Goal: Obtain resource: Download file/media

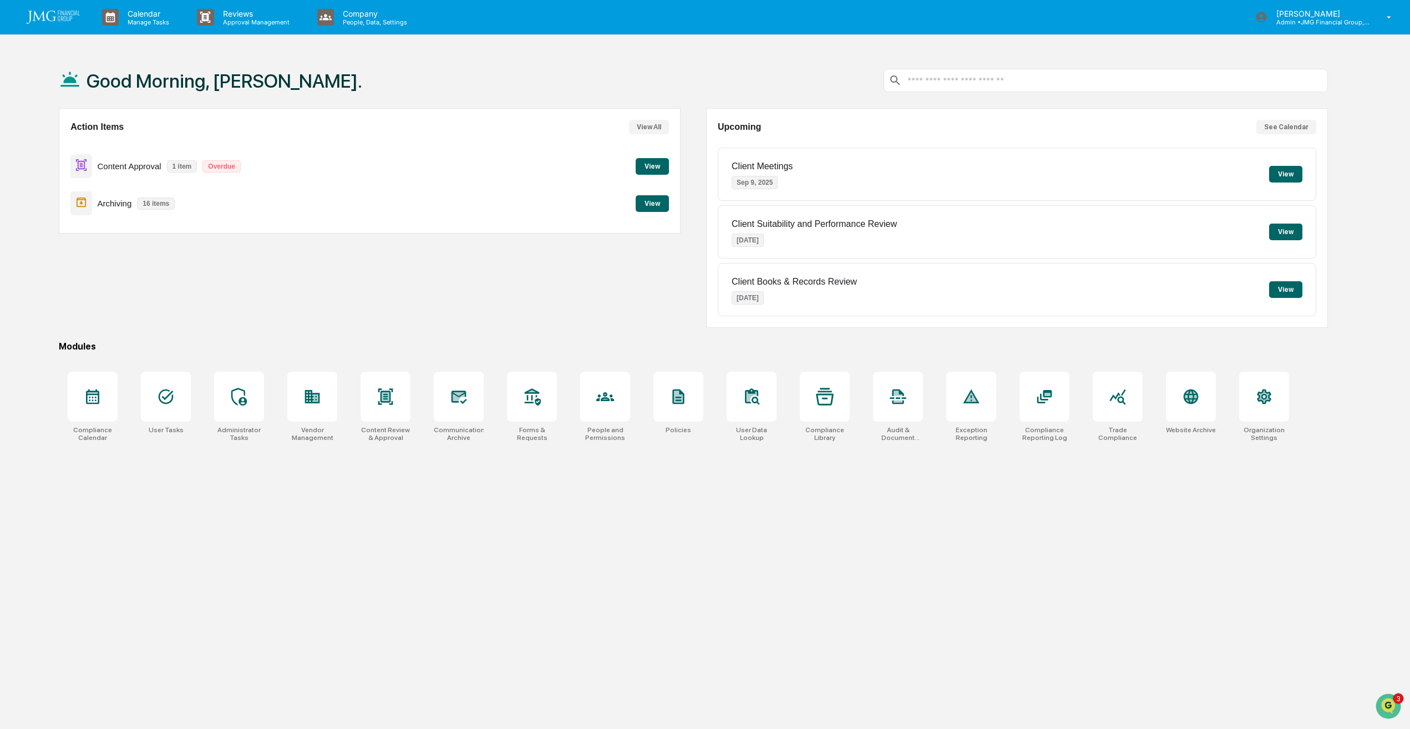
click at [652, 168] on button "View" at bounding box center [652, 166] width 33 height 17
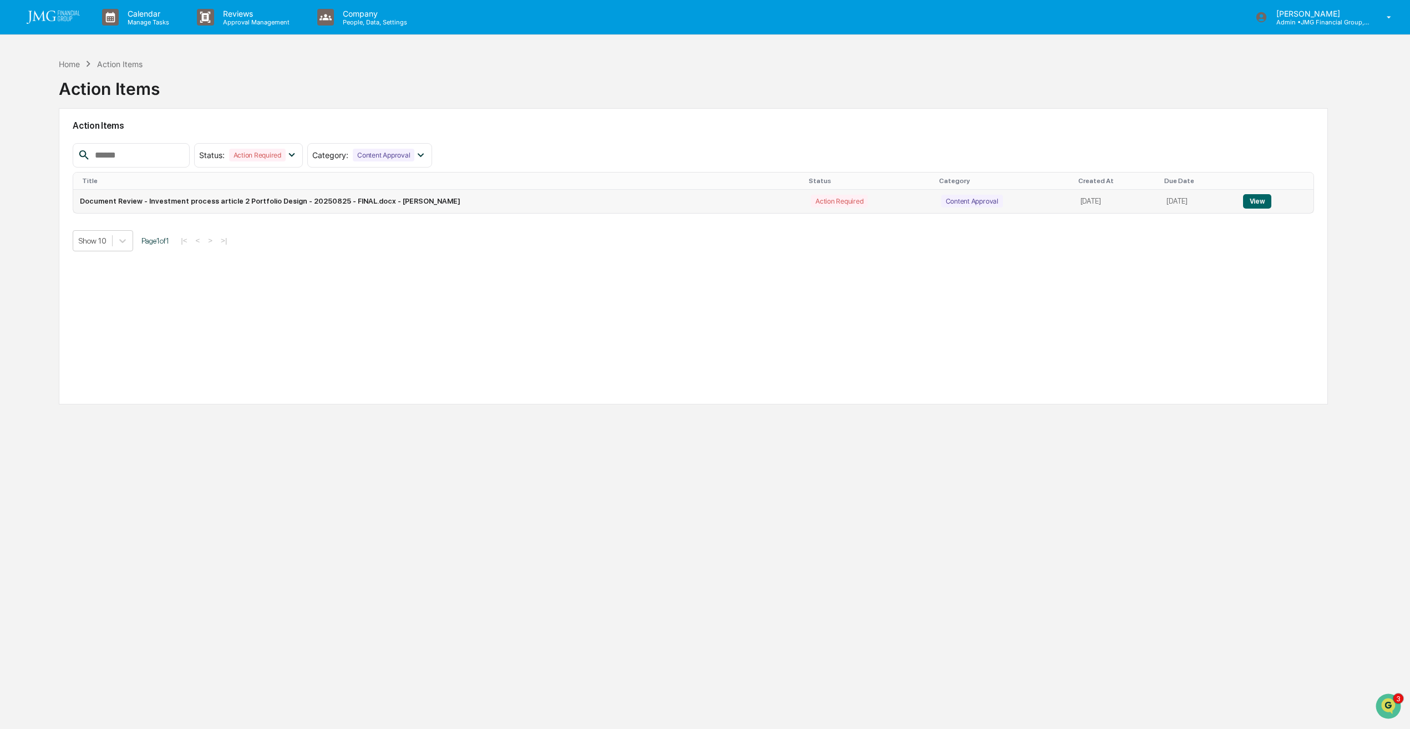
click at [1257, 205] on button "View" at bounding box center [1257, 201] width 28 height 14
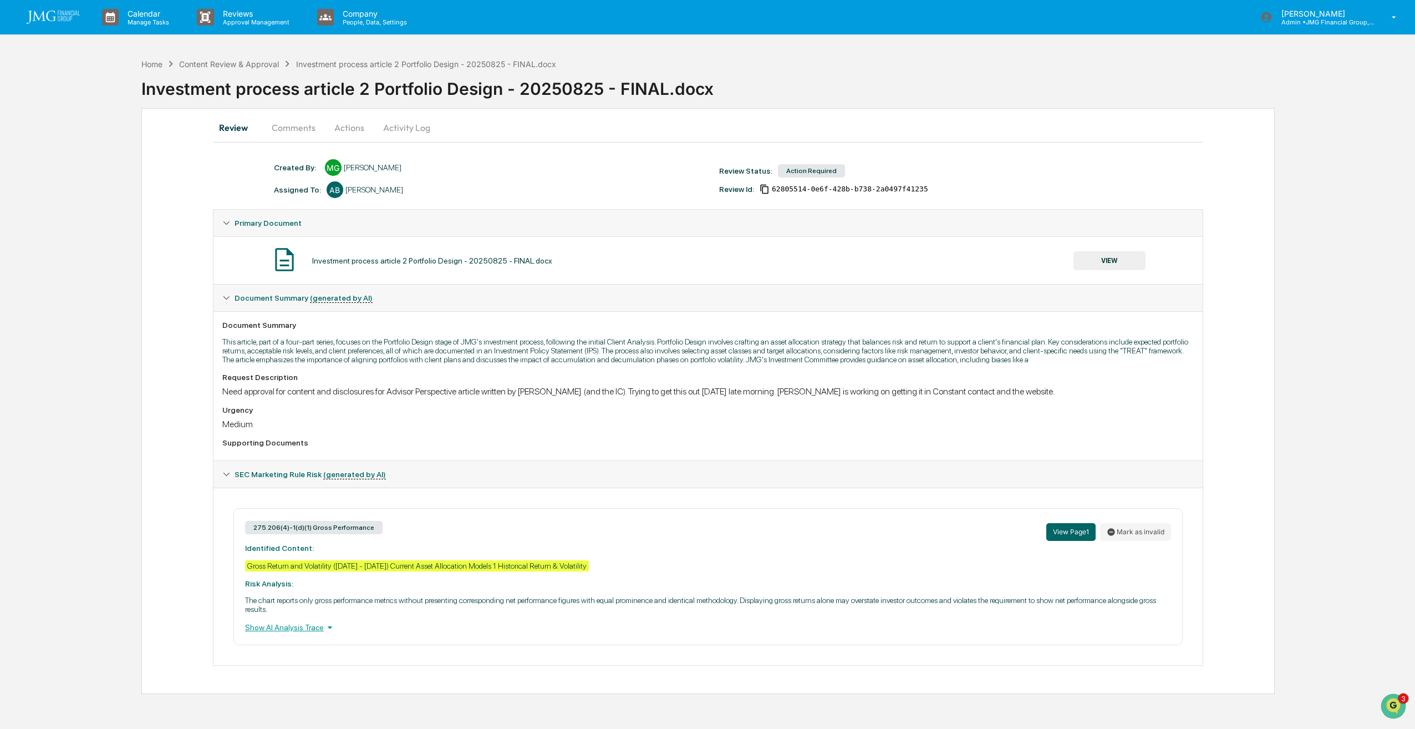
click at [295, 631] on div "Show AI Analysis Trace" at bounding box center [708, 627] width 926 height 12
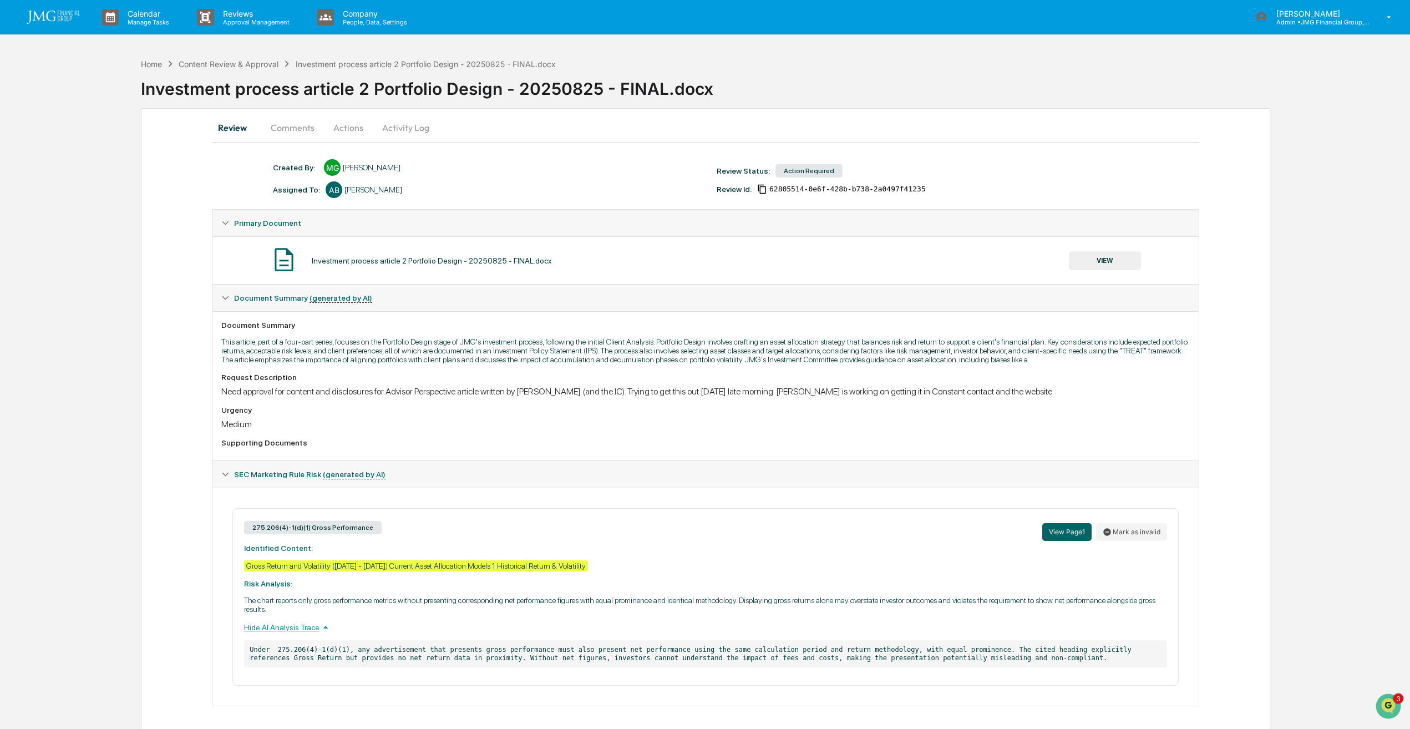
click at [1112, 257] on button "VIEW" at bounding box center [1105, 260] width 72 height 19
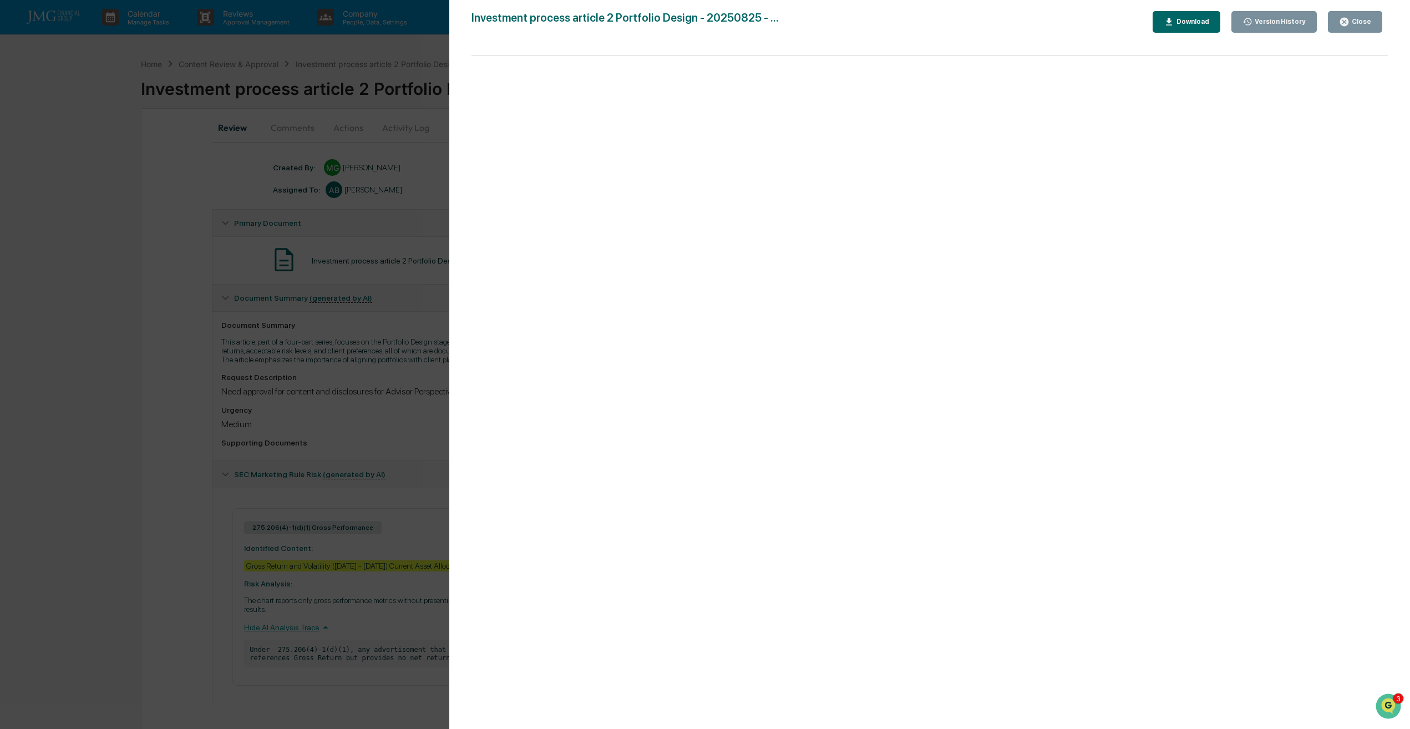
click at [1196, 26] on div "Download" at bounding box center [1191, 22] width 35 height 8
drag, startPoint x: 952, startPoint y: 30, endPoint x: 1047, endPoint y: 29, distance: 94.9
click at [950, 29] on div "Investment process article 2 Portfolio Design - 20250825 - ... Close Version Hi…" at bounding box center [929, 22] width 916 height 22
click at [1349, 17] on icon "button" at bounding box center [1344, 22] width 11 height 11
